Goal: Transaction & Acquisition: Book appointment/travel/reservation

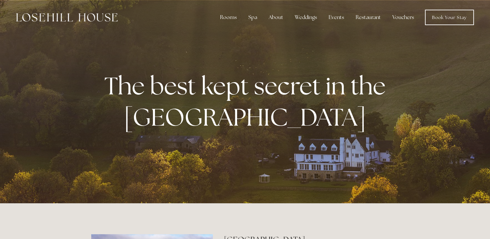
drag, startPoint x: 0, startPoint y: 0, endPoint x: 304, endPoint y: 89, distance: 316.6
click at [304, 89] on div "The best kept secret in the Peak District" at bounding box center [245, 101] width 490 height 203
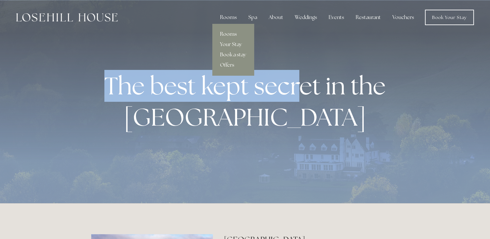
click at [228, 30] on link "Rooms" at bounding box center [233, 34] width 42 height 10
click at [227, 34] on link "Rooms" at bounding box center [233, 34] width 42 height 10
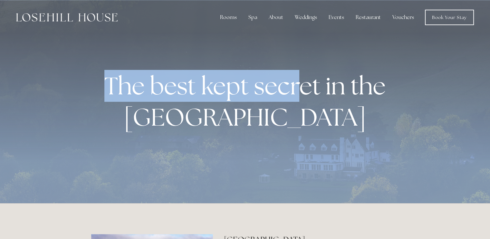
click at [431, 68] on div at bounding box center [245, 101] width 490 height 203
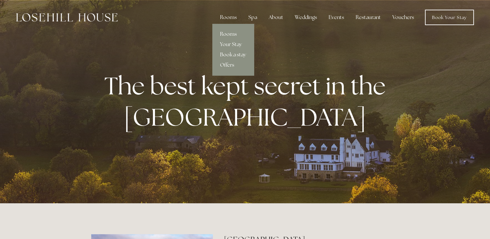
click at [229, 35] on link "Rooms" at bounding box center [233, 34] width 42 height 10
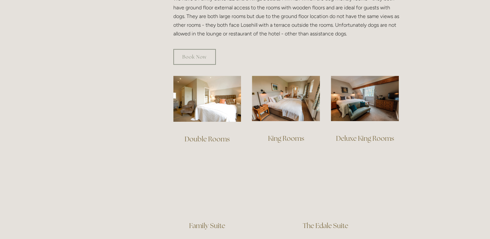
scroll to position [406, 0]
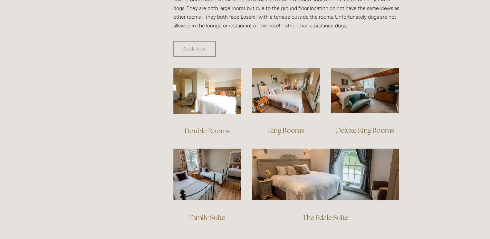
drag, startPoint x: 494, startPoint y: 26, endPoint x: 495, endPoint y: 92, distance: 66.1
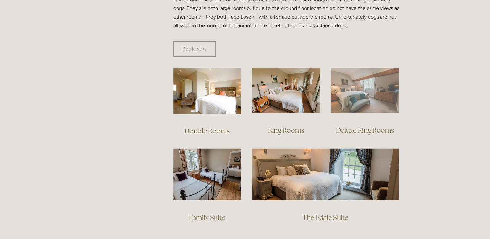
click at [357, 92] on img at bounding box center [365, 90] width 68 height 45
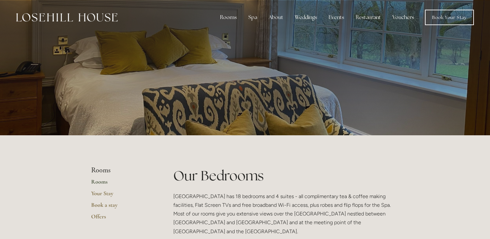
scroll to position [406, 0]
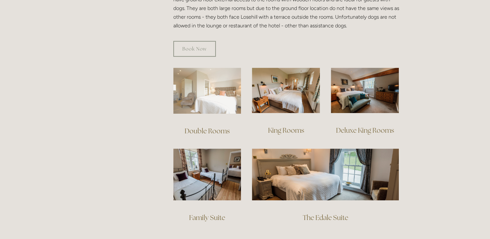
click at [209, 98] on img at bounding box center [207, 91] width 68 height 46
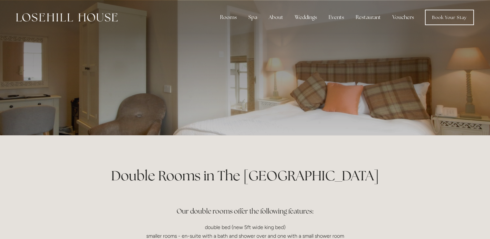
drag, startPoint x: 495, startPoint y: 24, endPoint x: 487, endPoint y: 10, distance: 16.4
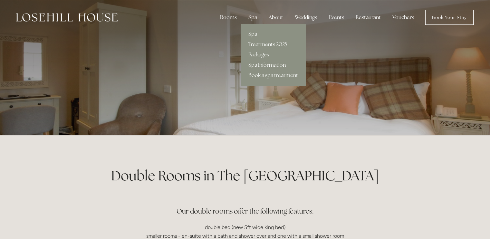
click at [257, 67] on link "Spa Information" at bounding box center [273, 65] width 65 height 10
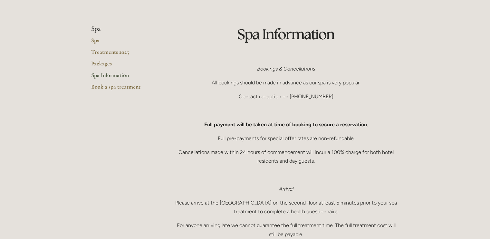
scroll to position [40, 0]
click at [97, 43] on link "Spa" at bounding box center [122, 44] width 62 height 12
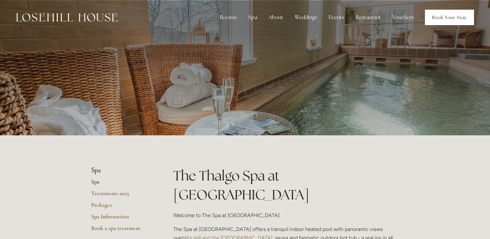
click at [441, 18] on link "Book Your Stay" at bounding box center [449, 17] width 49 height 15
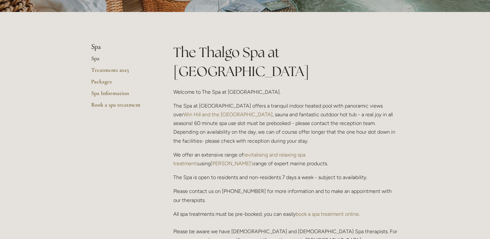
scroll to position [121, 0]
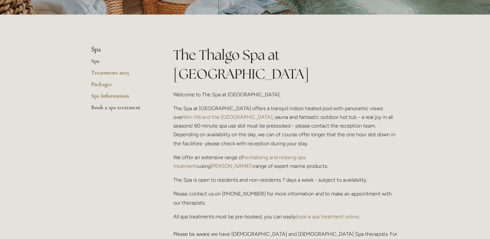
click at [113, 108] on link "Book a spa treatment" at bounding box center [122, 110] width 62 height 12
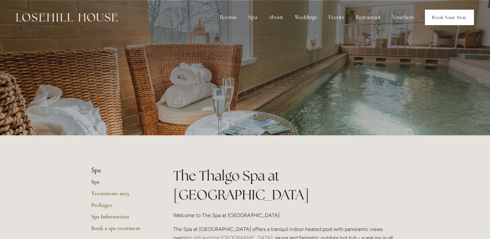
click at [449, 15] on link "Book Your Stay" at bounding box center [449, 17] width 49 height 15
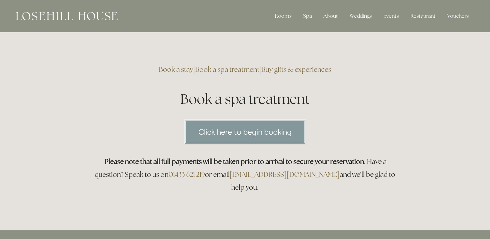
drag, startPoint x: 490, startPoint y: 25, endPoint x: 490, endPoint y: 45, distance: 19.3
click at [233, 130] on link "Click here to begin booking" at bounding box center [245, 132] width 122 height 25
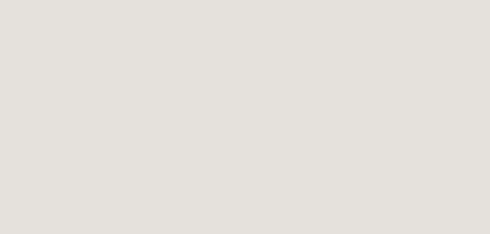
scroll to position [66, 0]
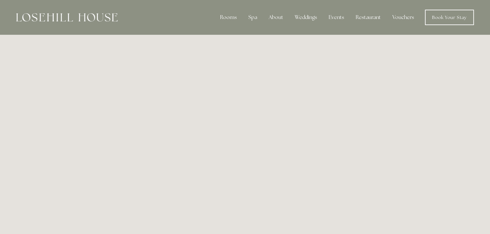
click at [100, 15] on img at bounding box center [67, 17] width 102 height 8
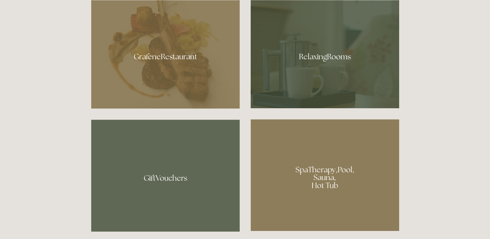
scroll to position [395, 0]
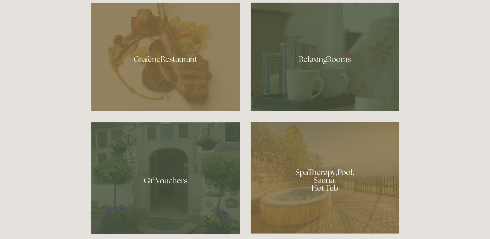
click at [170, 54] on div at bounding box center [165, 57] width 149 height 109
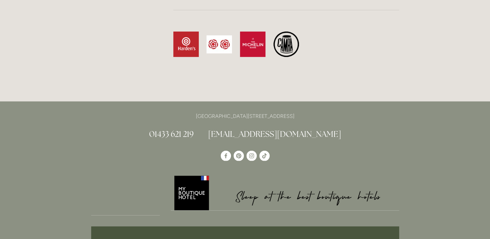
scroll to position [1981, 0]
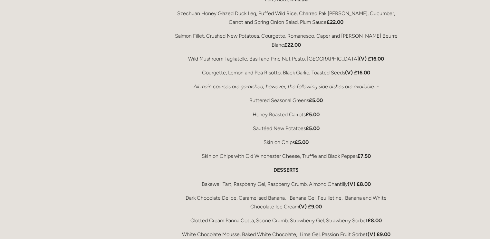
drag, startPoint x: 493, startPoint y: 18, endPoint x: 494, endPoint y: 133, distance: 115.4
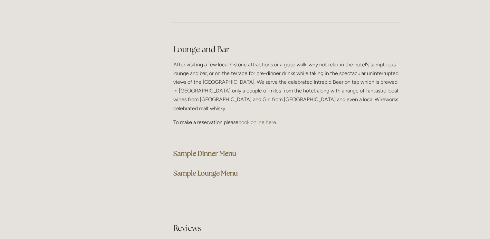
scroll to position [1606, 0]
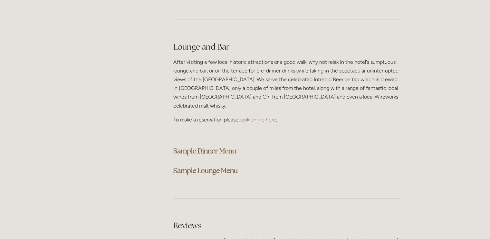
click at [192, 147] on strong "Sample Dinner Menu" at bounding box center [204, 151] width 63 height 9
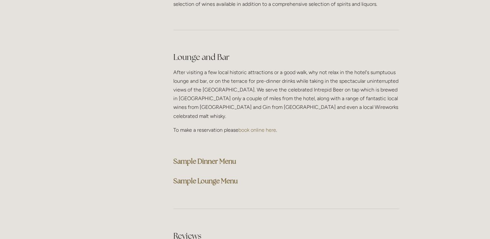
scroll to position [1610, 0]
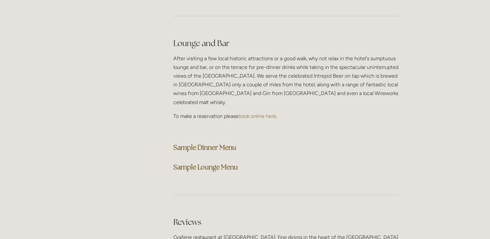
click at [178, 143] on strong "Sample Dinner Menu" at bounding box center [204, 147] width 63 height 9
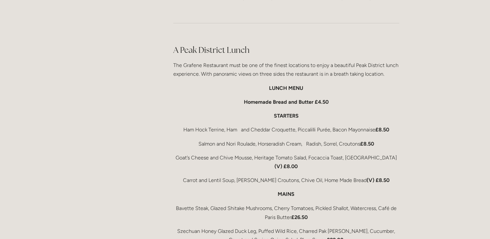
scroll to position [0, 0]
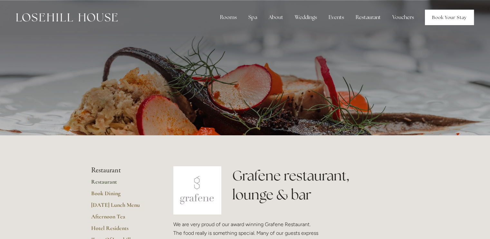
click at [452, 20] on link "Book Your Stay" at bounding box center [449, 17] width 49 height 15
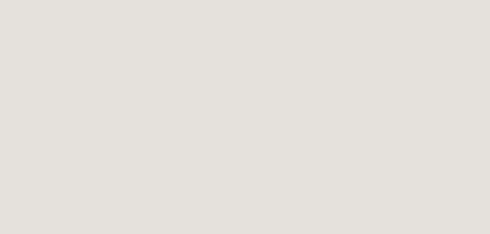
scroll to position [850, 0]
